Goal: Communication & Community: Ask a question

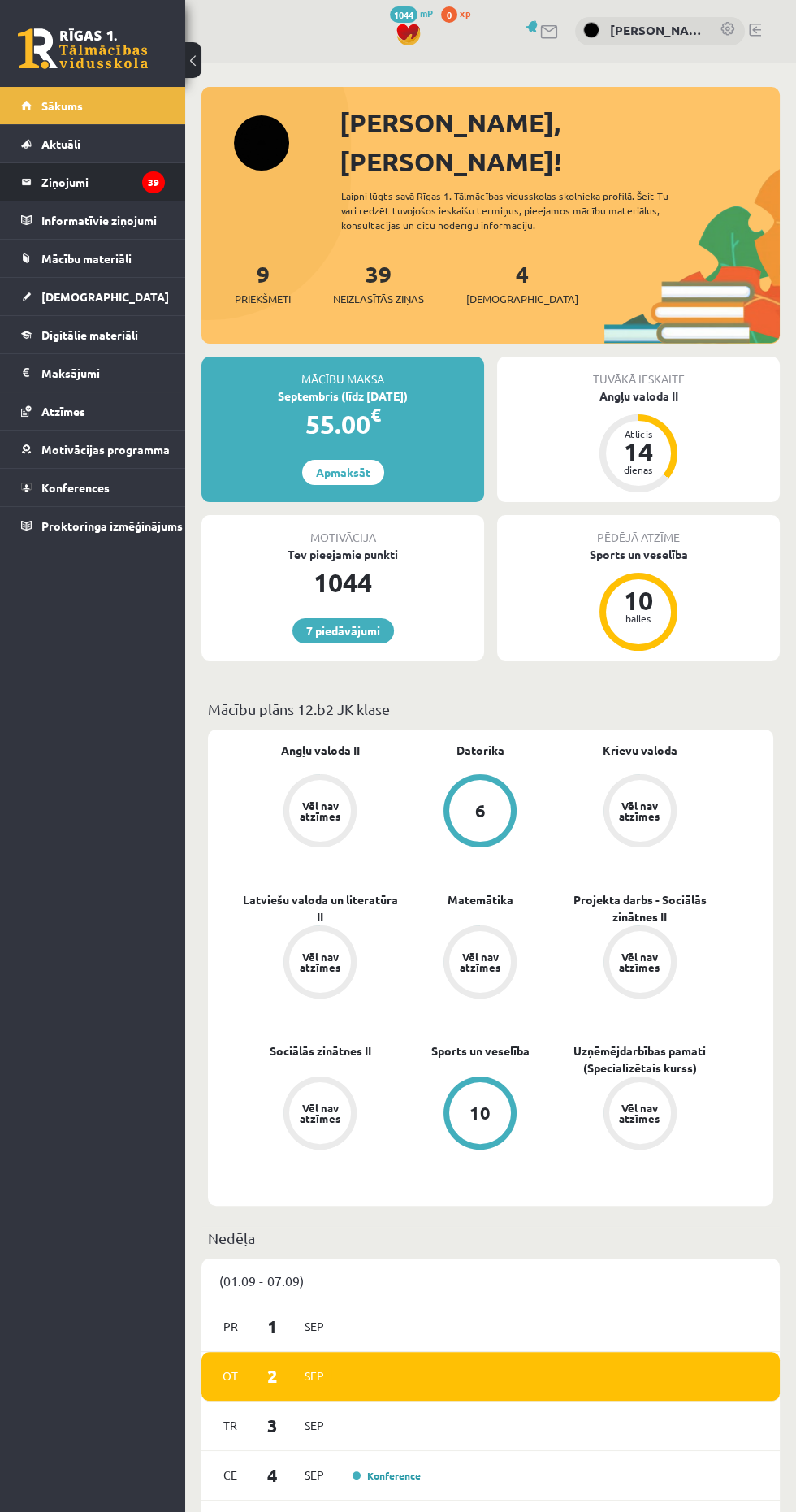
click at [46, 176] on legend "Ziņojumi 39" at bounding box center [103, 182] width 124 height 38
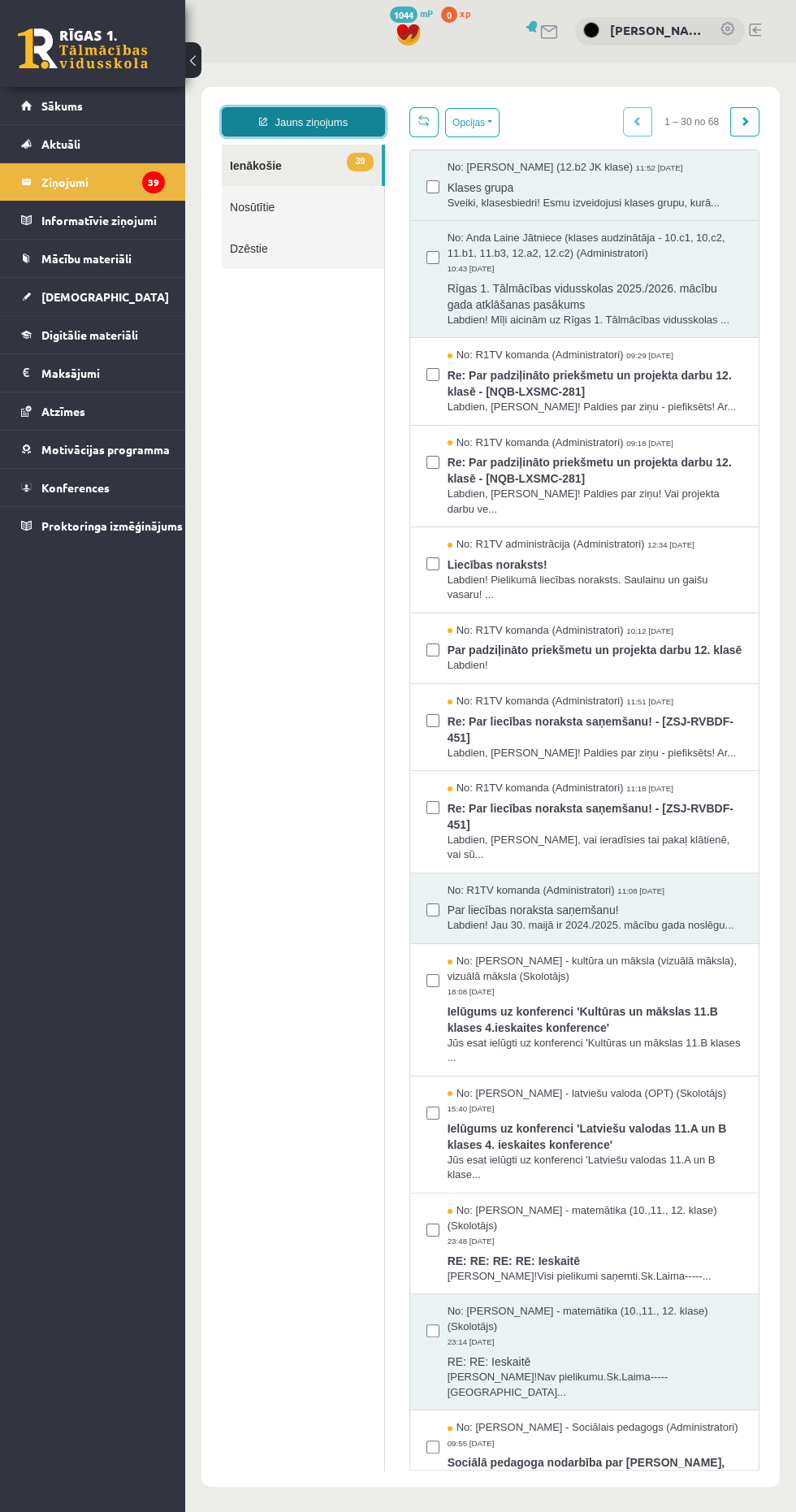
click at [275, 113] on link "Jauns ziņojums" at bounding box center [303, 122] width 163 height 29
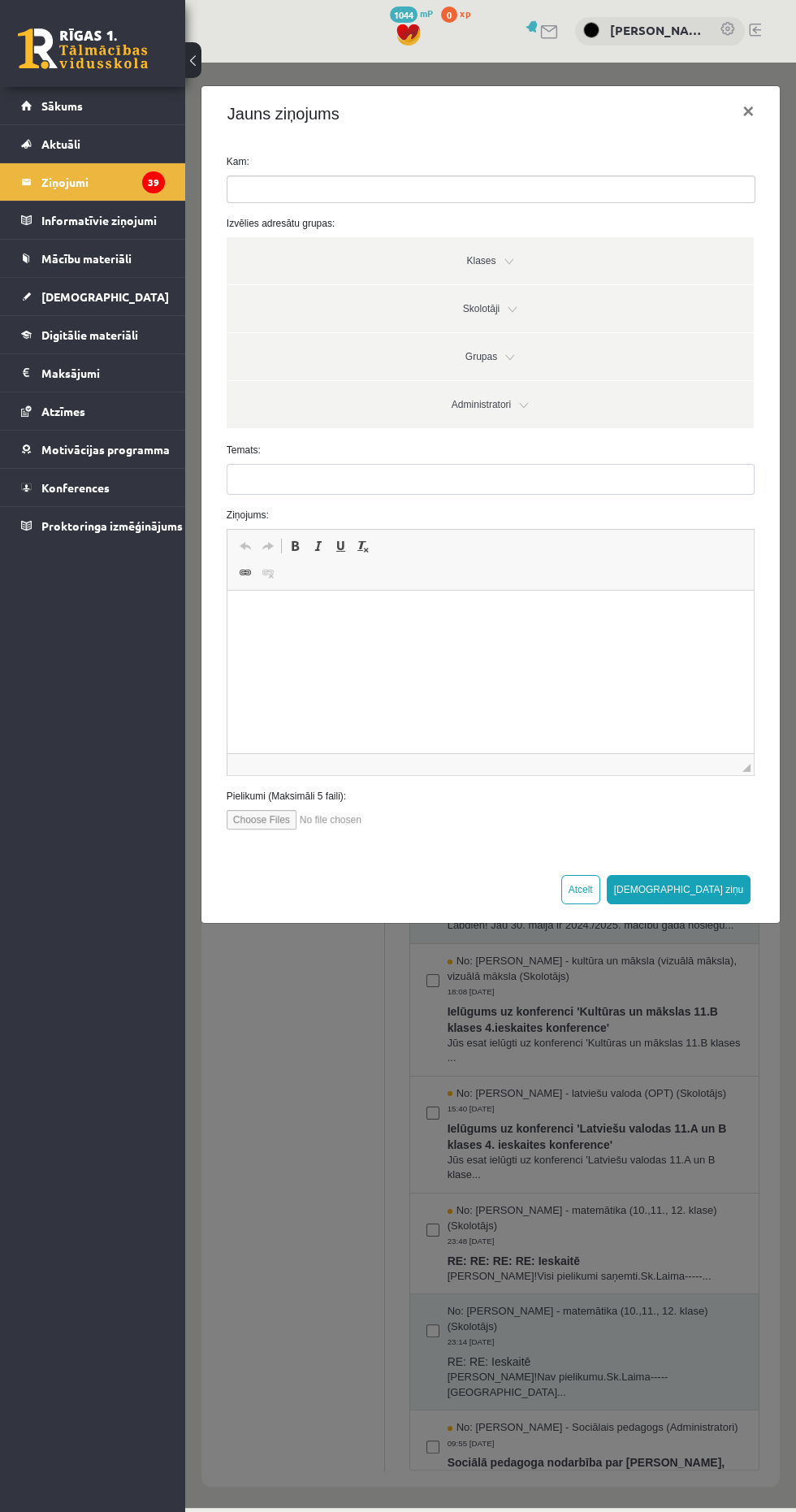
click at [278, 189] on input "search" at bounding box center [256, 189] width 57 height 26
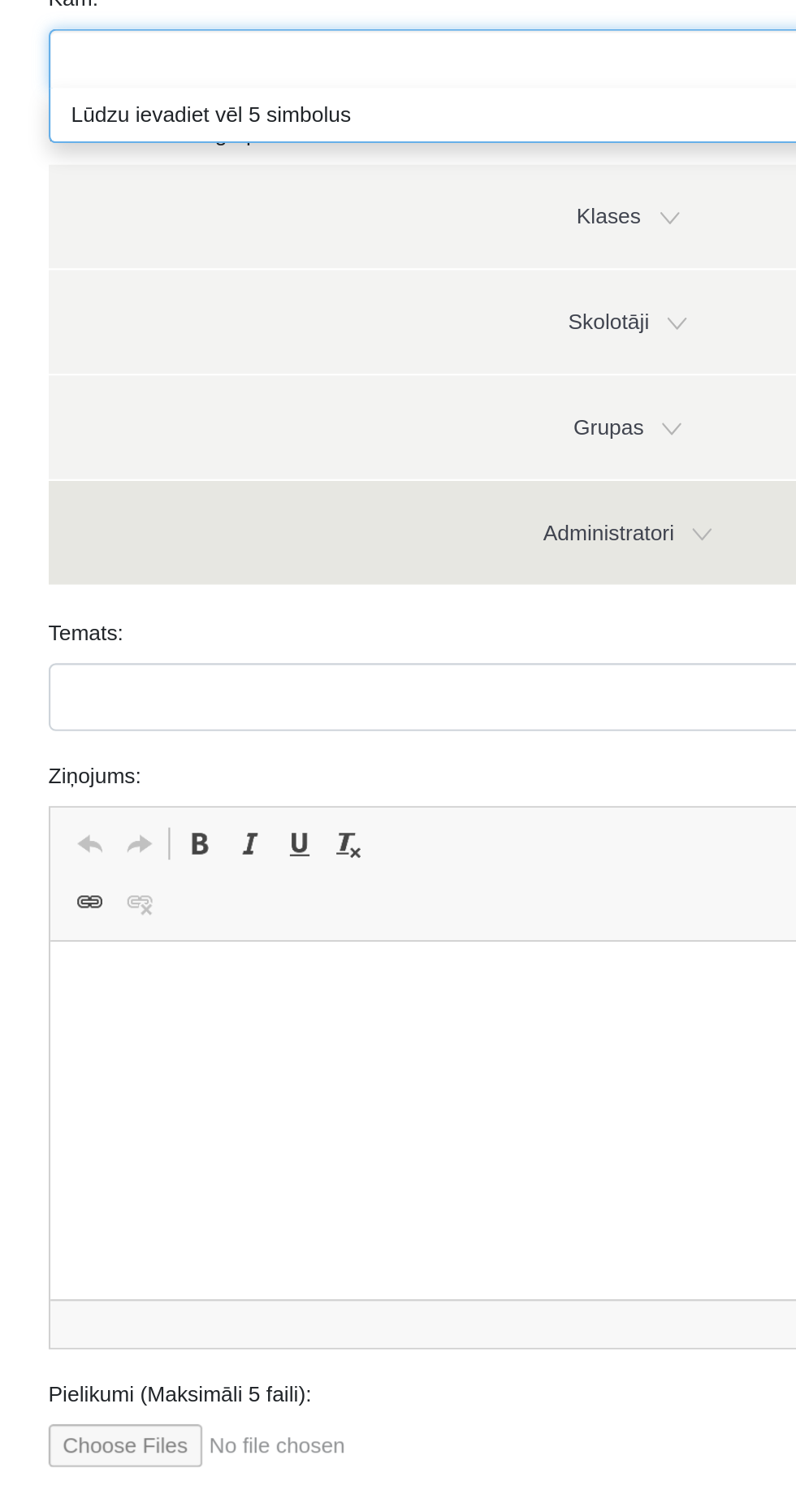
click at [153, 107] on link "Administratori" at bounding box center [263, 122] width 527 height 47
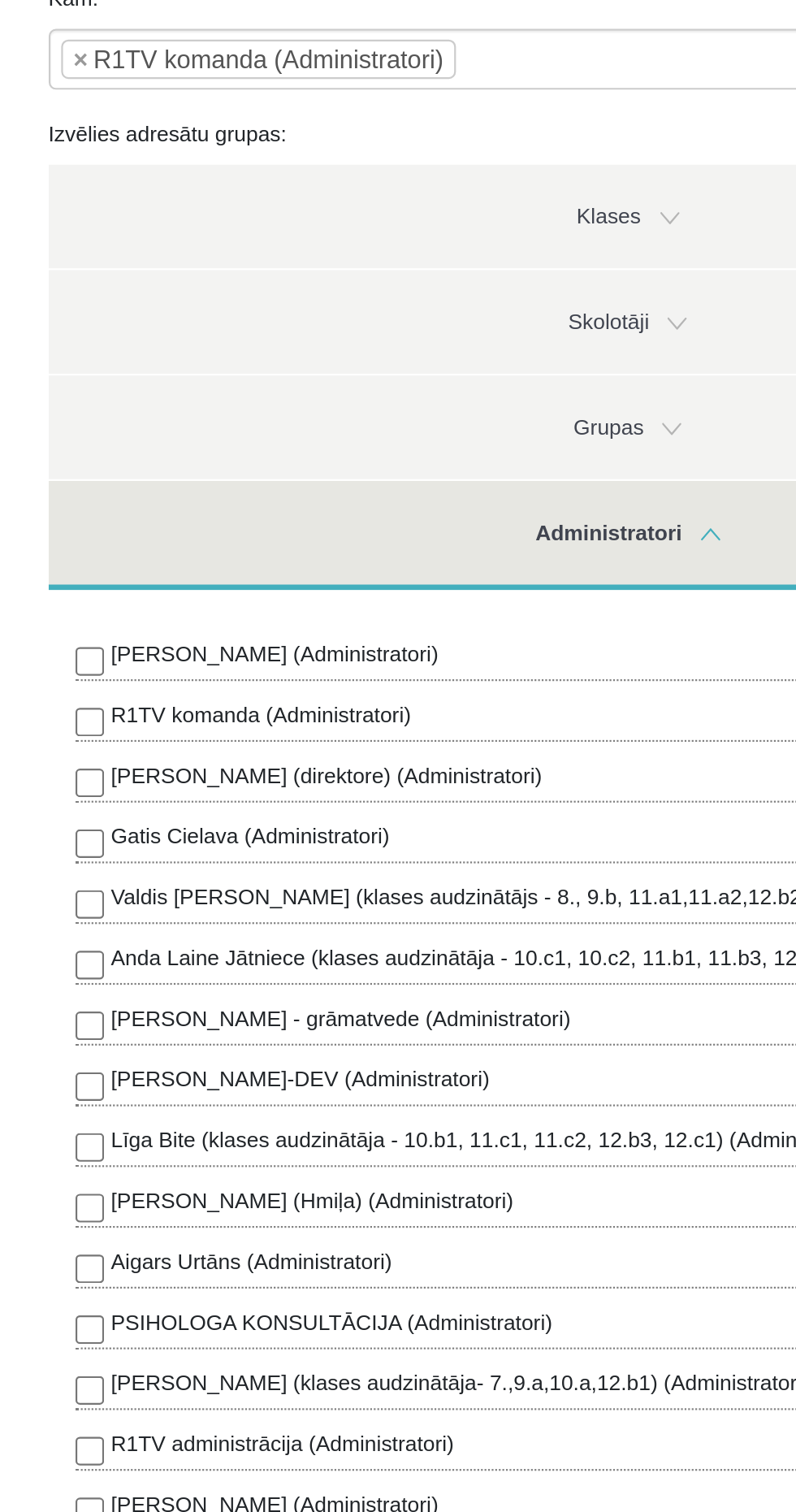
click at [225, 128] on link "Administratori" at bounding box center [263, 124] width 527 height 49
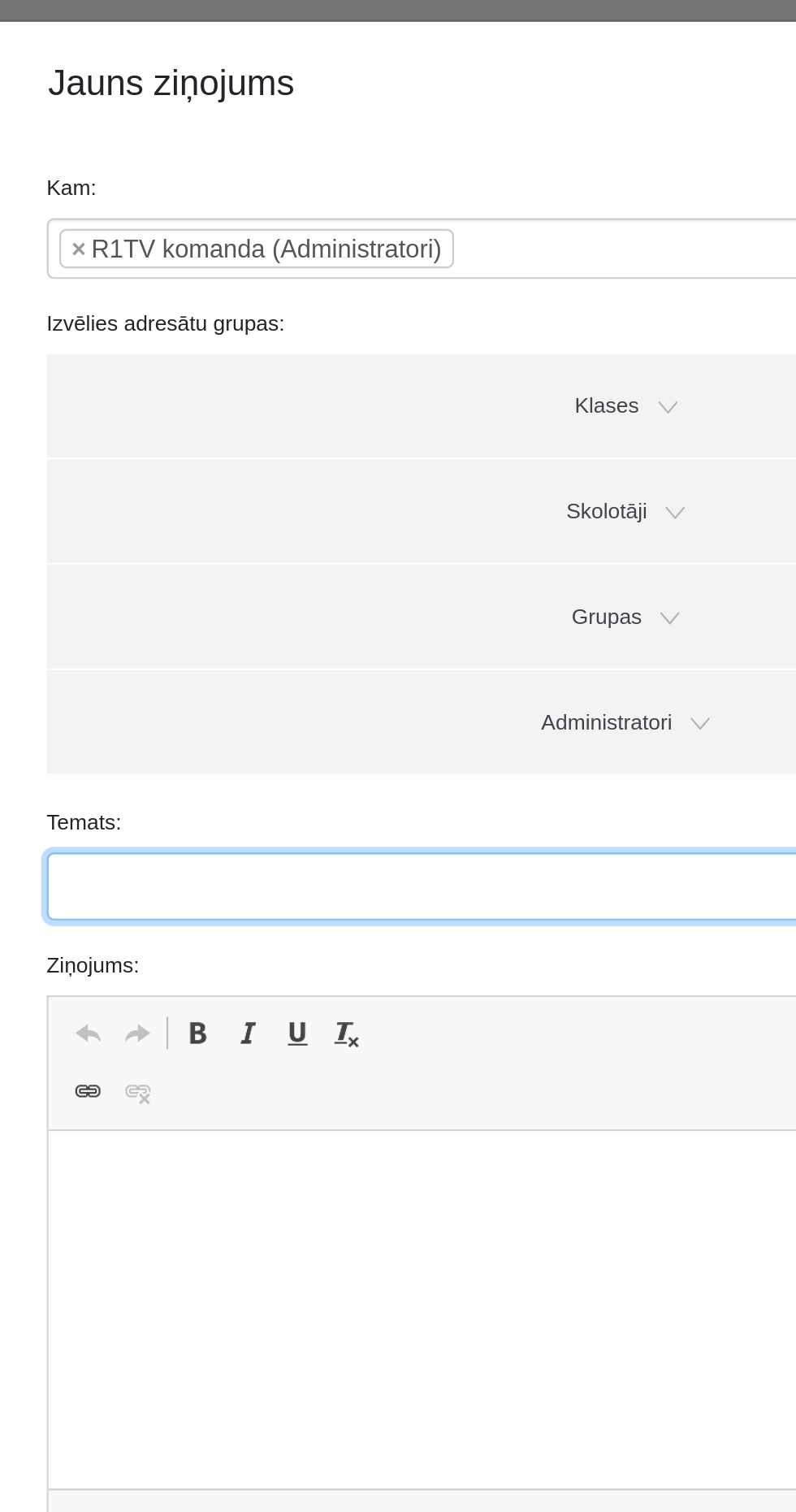
click at [228, 380] on input "Temats:" at bounding box center [261, 387] width 528 height 31
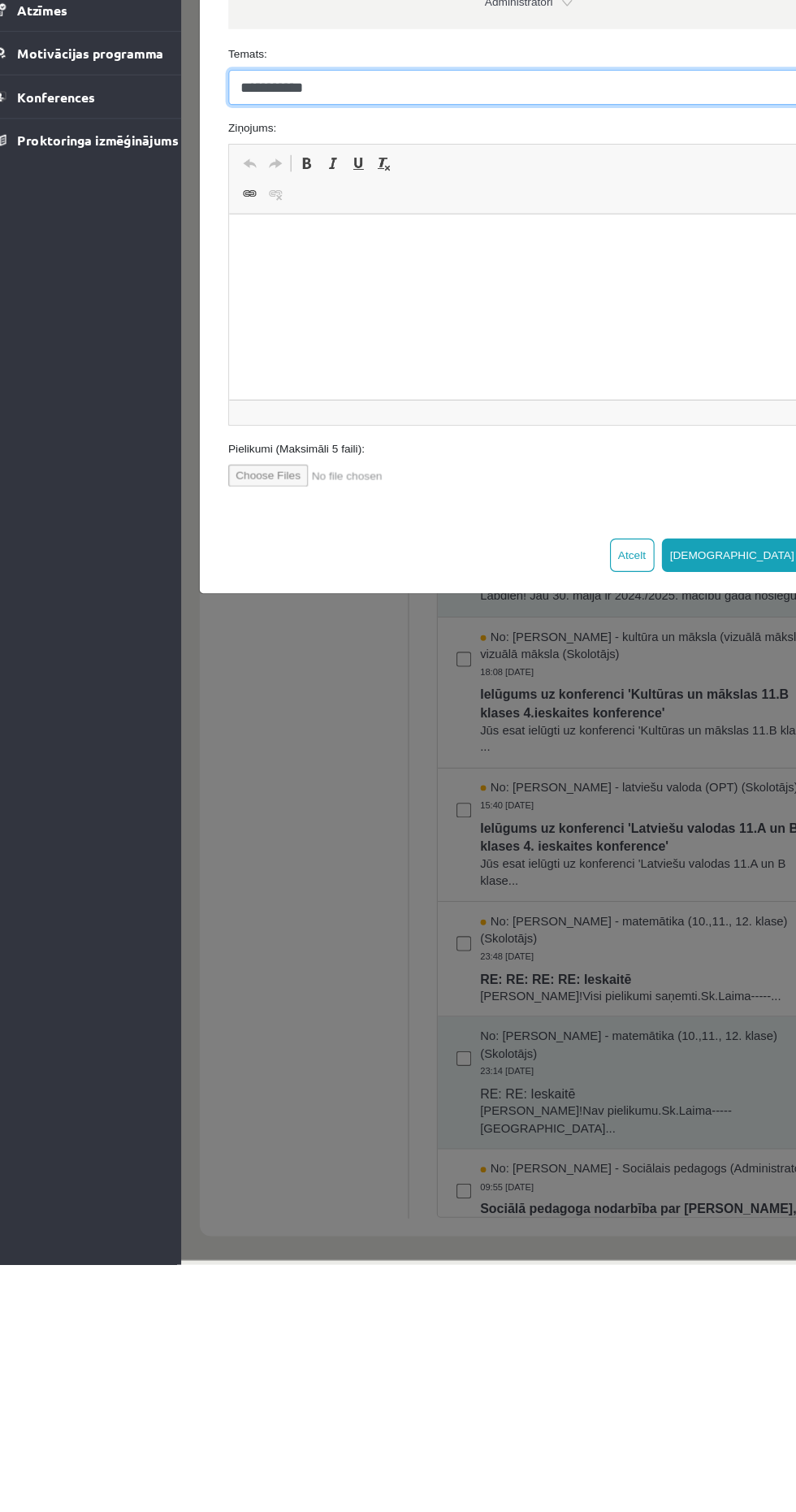
type input "**********"
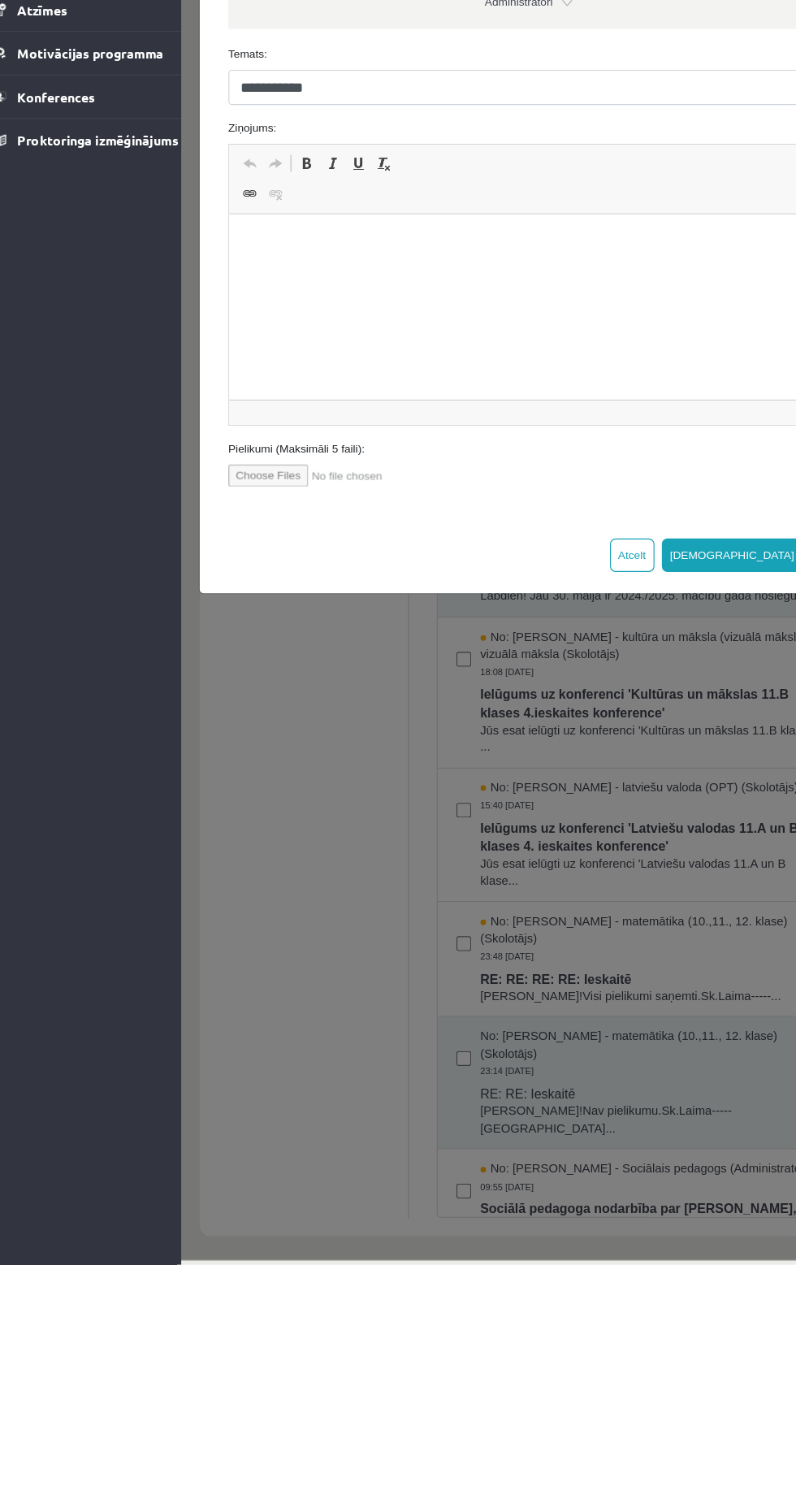
click at [288, 264] on html at bounding box center [491, 239] width 526 height 49
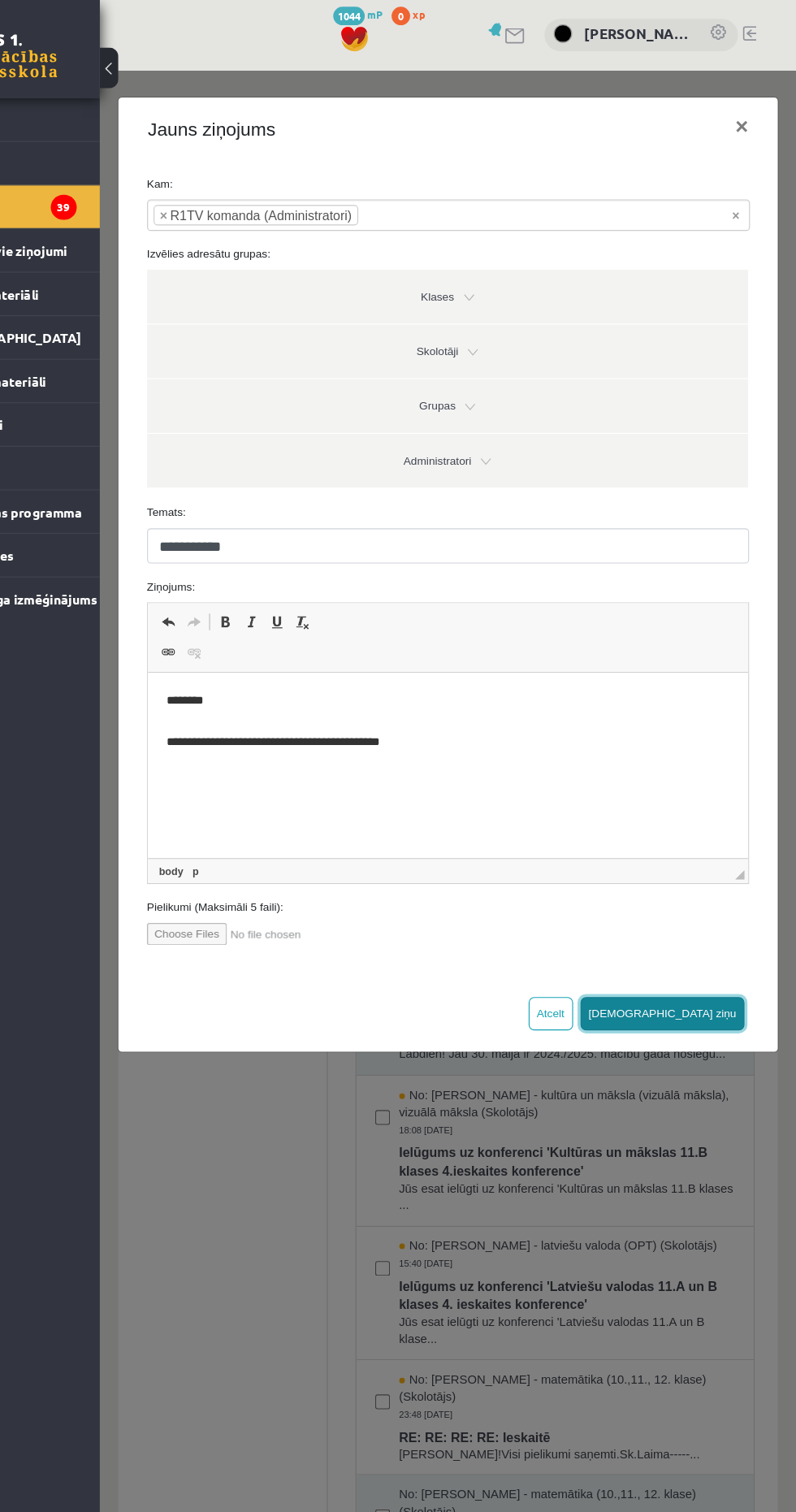
click at [652, 903] on button "[DEMOGRAPHIC_DATA] ziņu" at bounding box center [592, 897] width 144 height 29
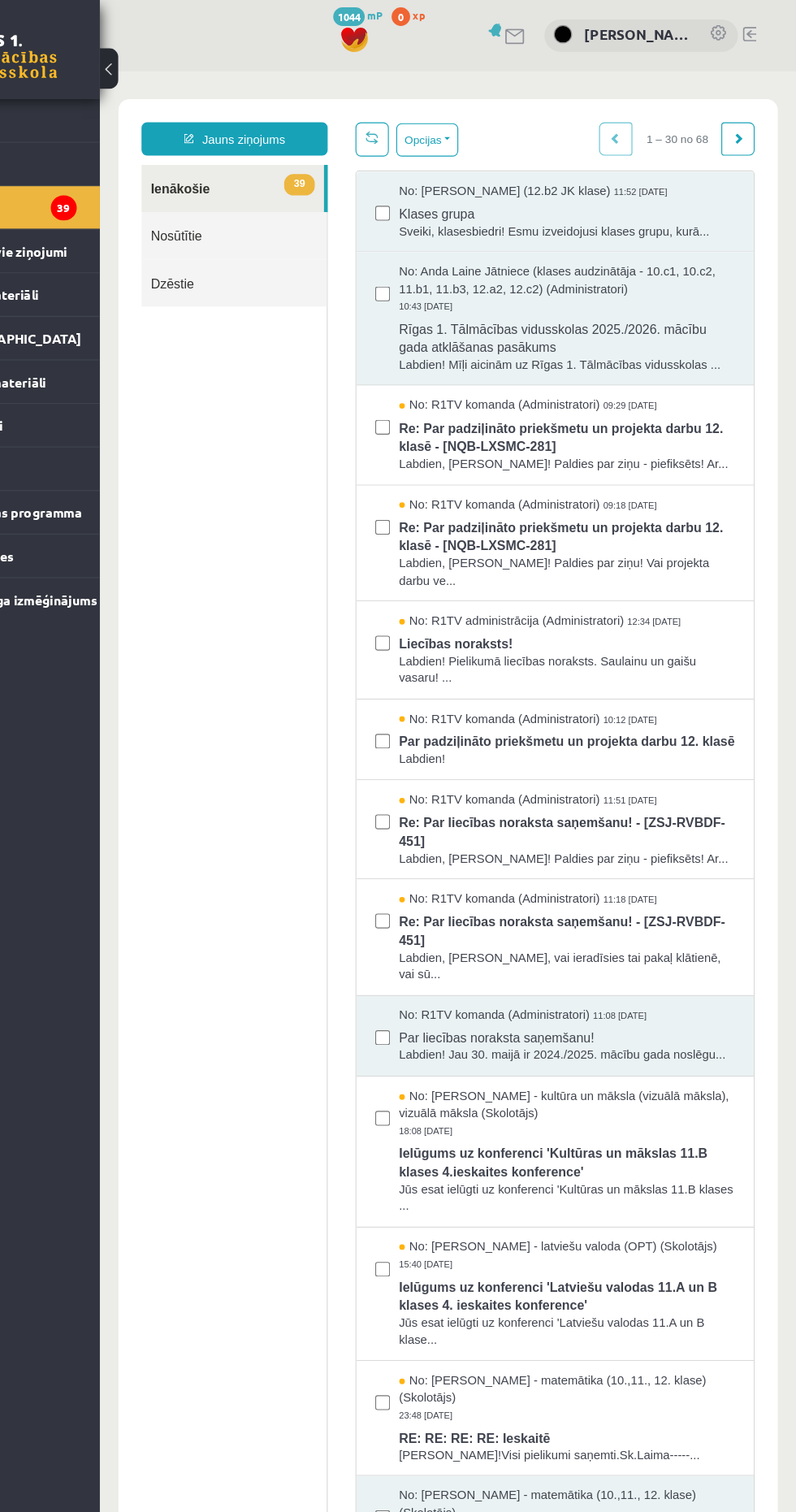
click at [151, 206] on link "Nosūtītie" at bounding box center [217, 215] width 162 height 42
